Goal: Information Seeking & Learning: Find specific fact

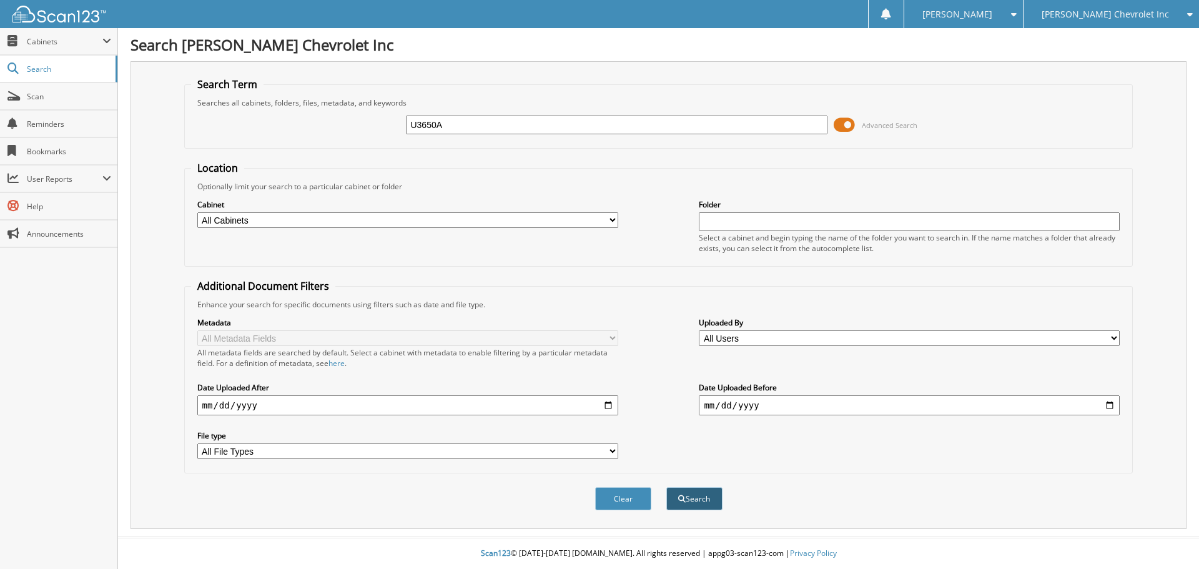
type input "U3650A"
click at [682, 503] on span "submit" at bounding box center [681, 498] width 7 height 7
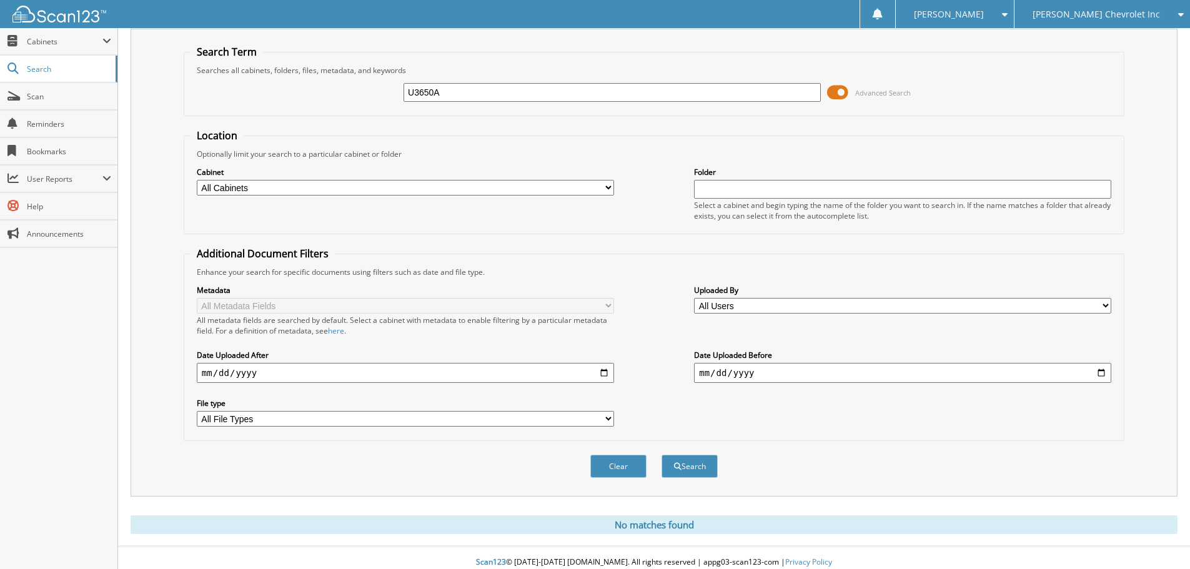
scroll to position [42, 0]
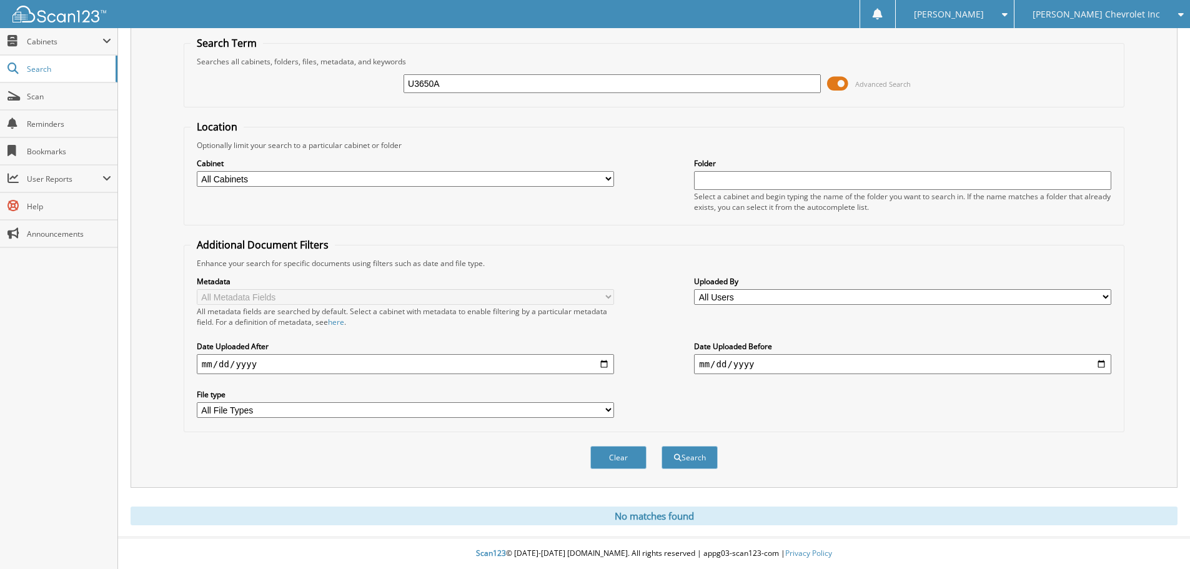
click at [455, 86] on input "U3650A" at bounding box center [611, 83] width 417 height 19
type input "U3650"
click at [661, 446] on button "Search" at bounding box center [689, 457] width 56 height 23
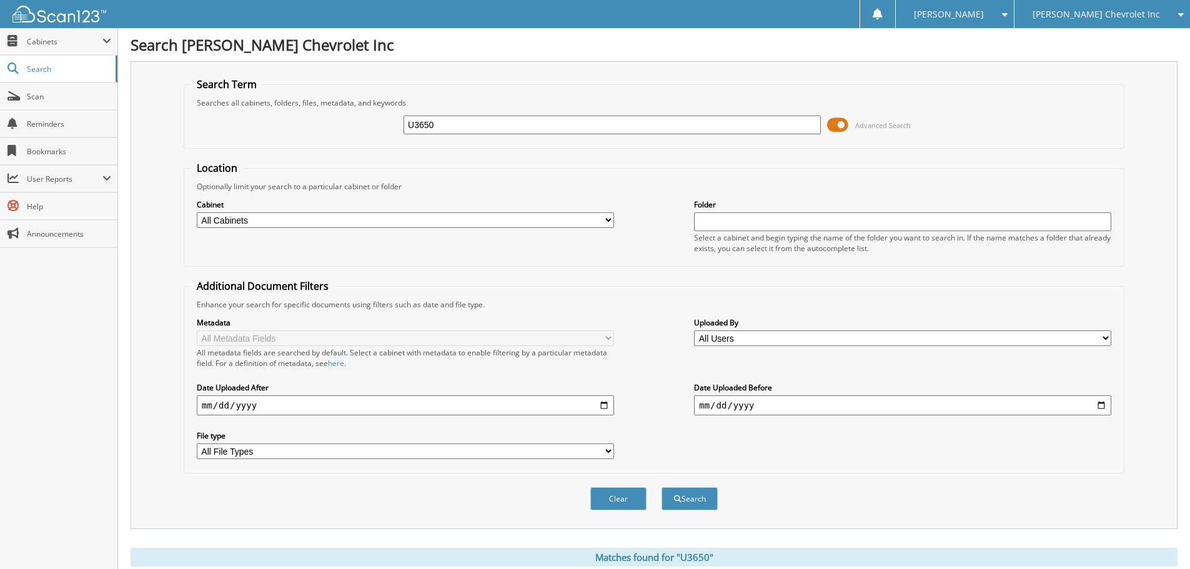
click at [411, 124] on input "U3650" at bounding box center [611, 125] width 417 height 19
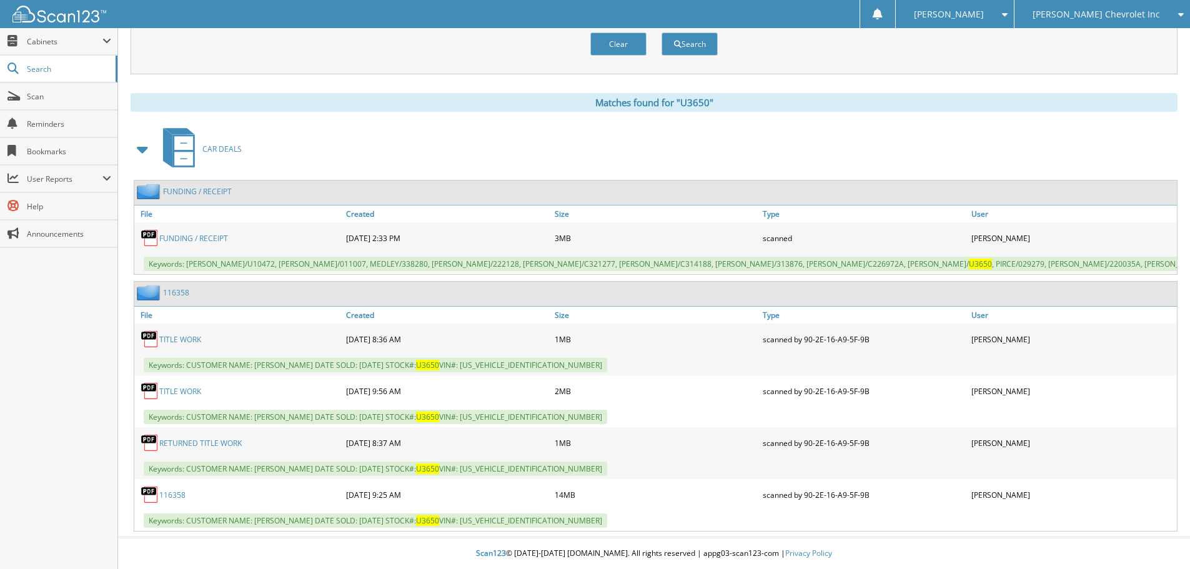
scroll to position [465, 0]
click at [183, 332] on div "TITLE WORK" at bounding box center [238, 339] width 209 height 25
click at [184, 337] on link "TITLE WORK" at bounding box center [180, 339] width 42 height 11
click at [166, 495] on link "116358" at bounding box center [172, 495] width 26 height 11
drag, startPoint x: 497, startPoint y: 367, endPoint x: 577, endPoint y: 367, distance: 79.9
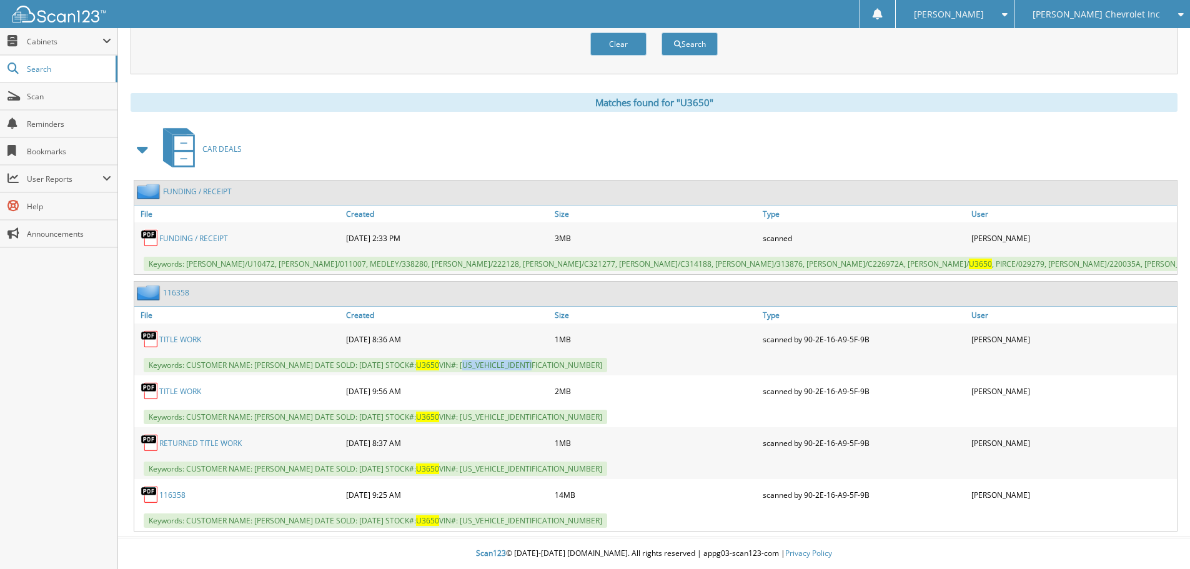
click at [577, 367] on span "Keywords: CUSTOMER NAME: ANGELIQUE LEGRAND DATE SOLD: 07/29/2025 STOCK#: U3650 …" at bounding box center [375, 365] width 463 height 14
copy span "5FNRL5H68GB115266"
